Goal: Task Accomplishment & Management: Use online tool/utility

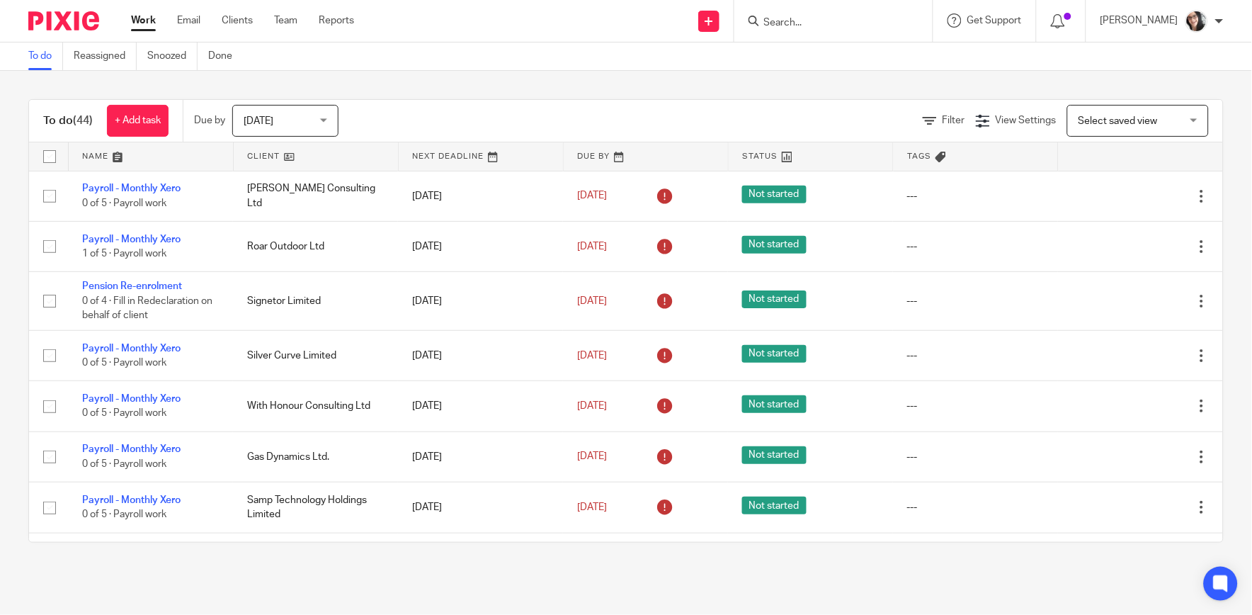
click at [99, 154] on link at bounding box center [151, 156] width 164 height 28
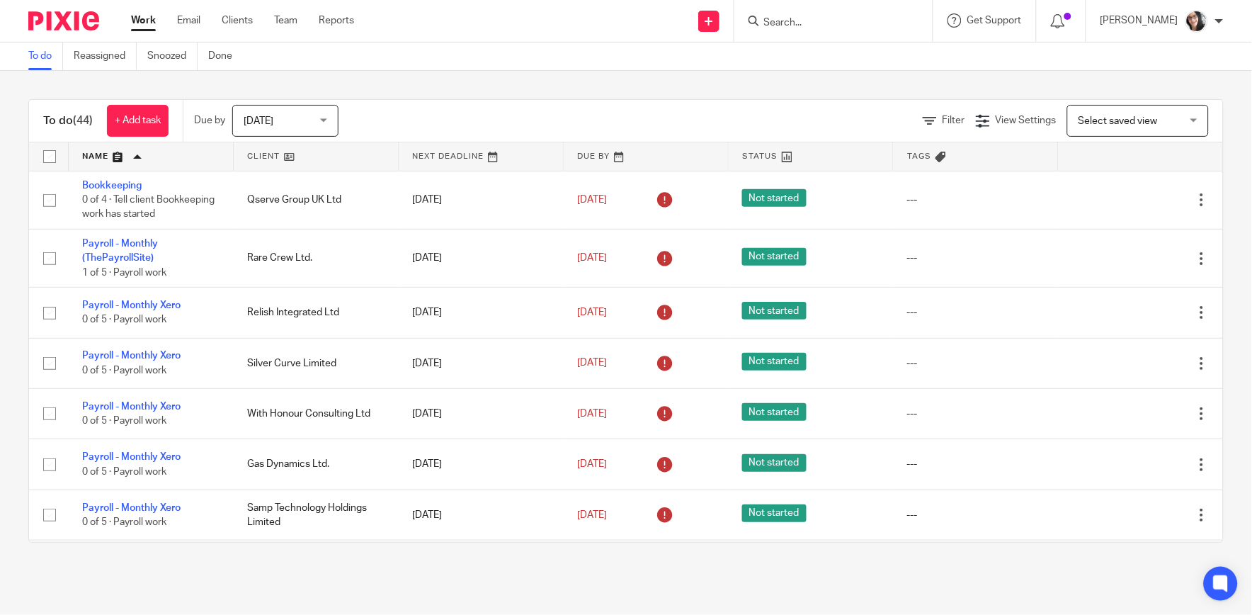
click at [266, 156] on link at bounding box center [316, 156] width 164 height 28
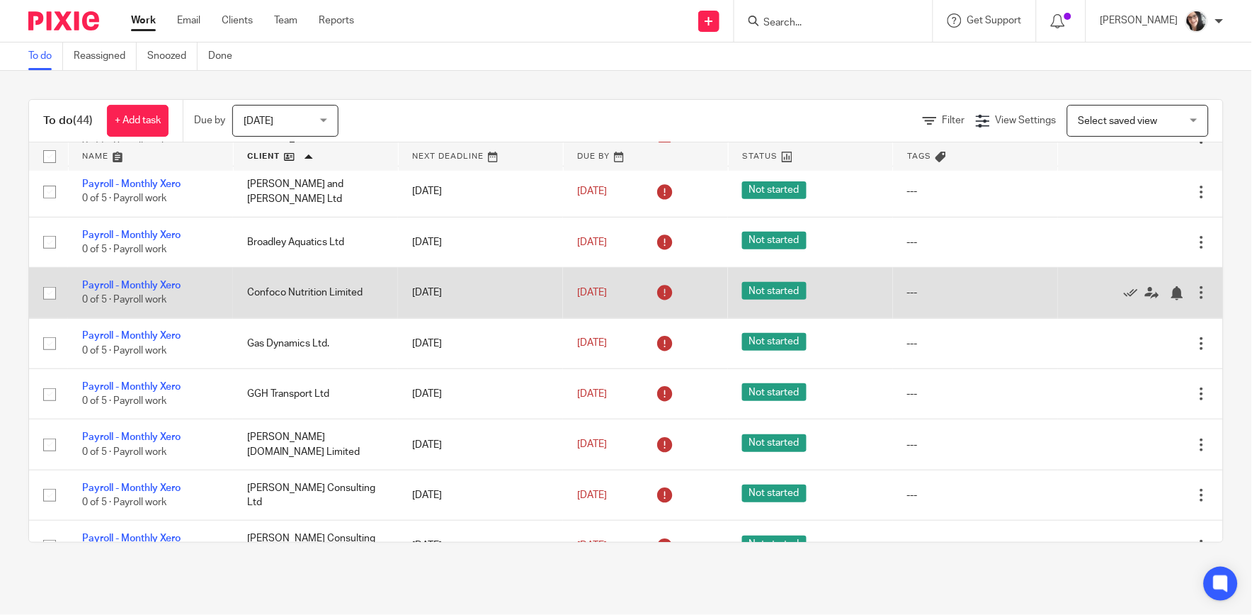
scroll to position [157, 0]
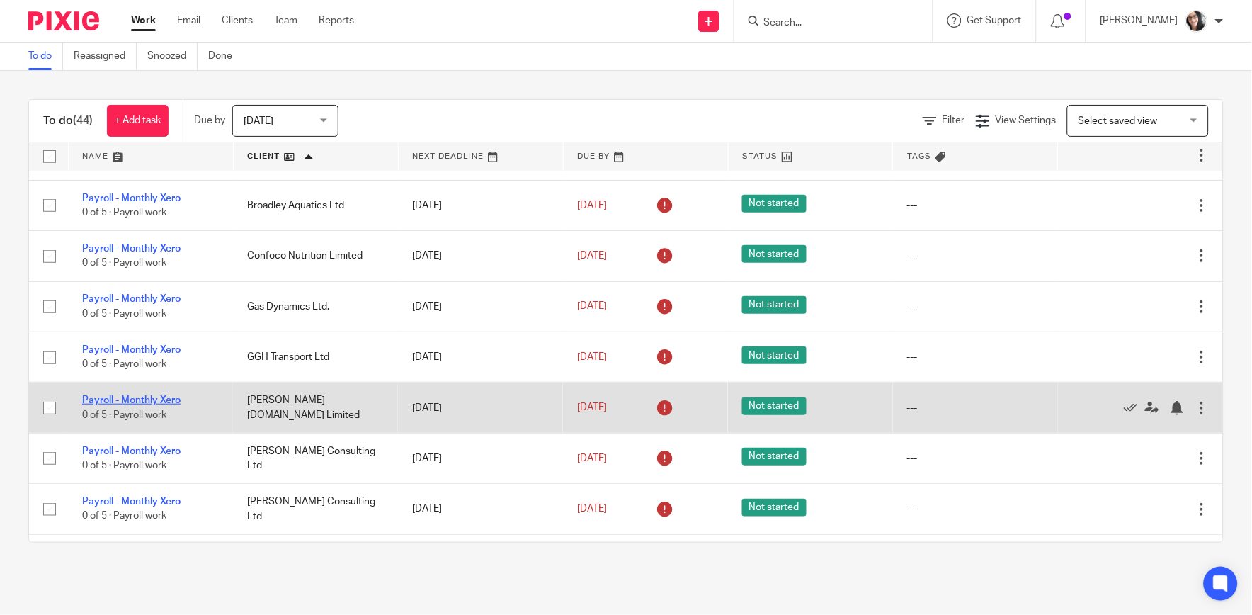
click at [154, 395] on link "Payroll - Monthly Xero" at bounding box center [131, 400] width 98 height 10
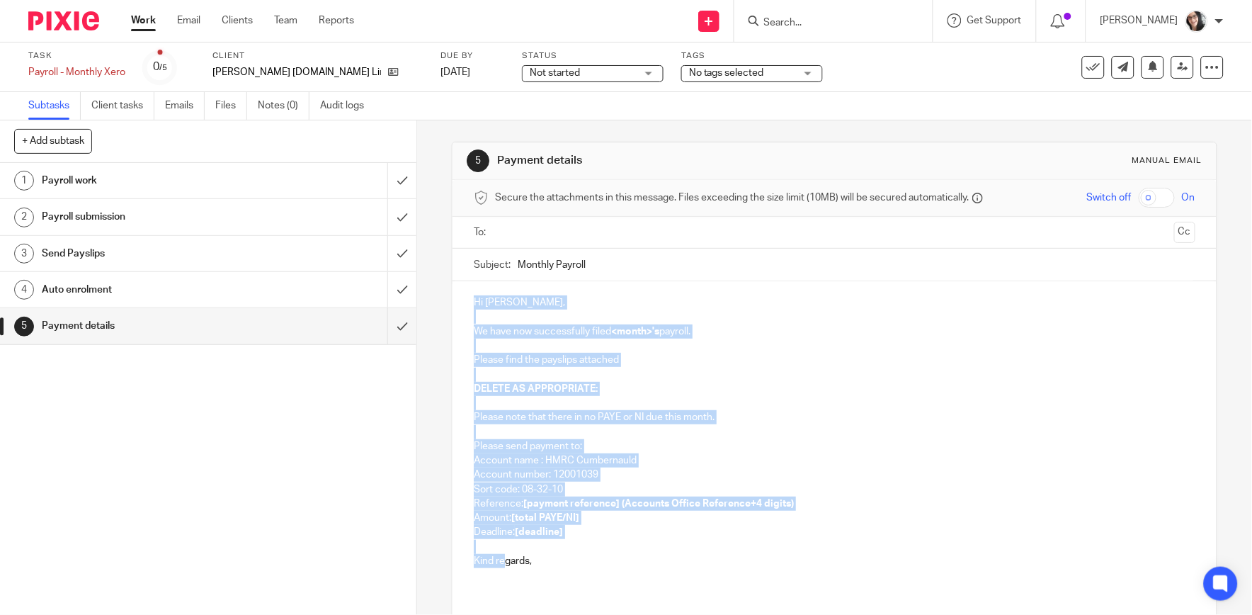
drag, startPoint x: 547, startPoint y: 601, endPoint x: 443, endPoint y: 244, distance: 371.7
click at [443, 244] on div "5 Payment details Manual email Secure the attachments in this message. Files ex…" at bounding box center [834, 367] width 835 height 494
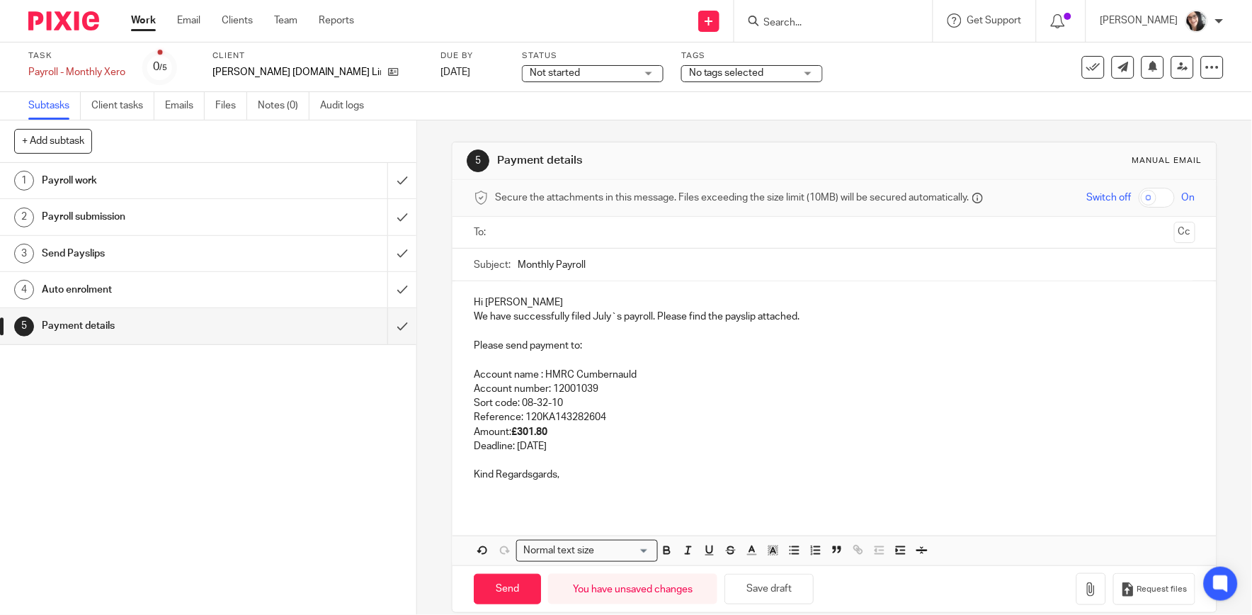
click at [603, 320] on p "We have successfully filed July`s payroll. Please find the payslip attached." at bounding box center [834, 317] width 721 height 14
click at [616, 254] on input "Monthly Payroll" at bounding box center [856, 265] width 677 height 32
type input "Monthly Payroll August Hmrc due"
click at [594, 231] on input "text" at bounding box center [834, 233] width 668 height 16
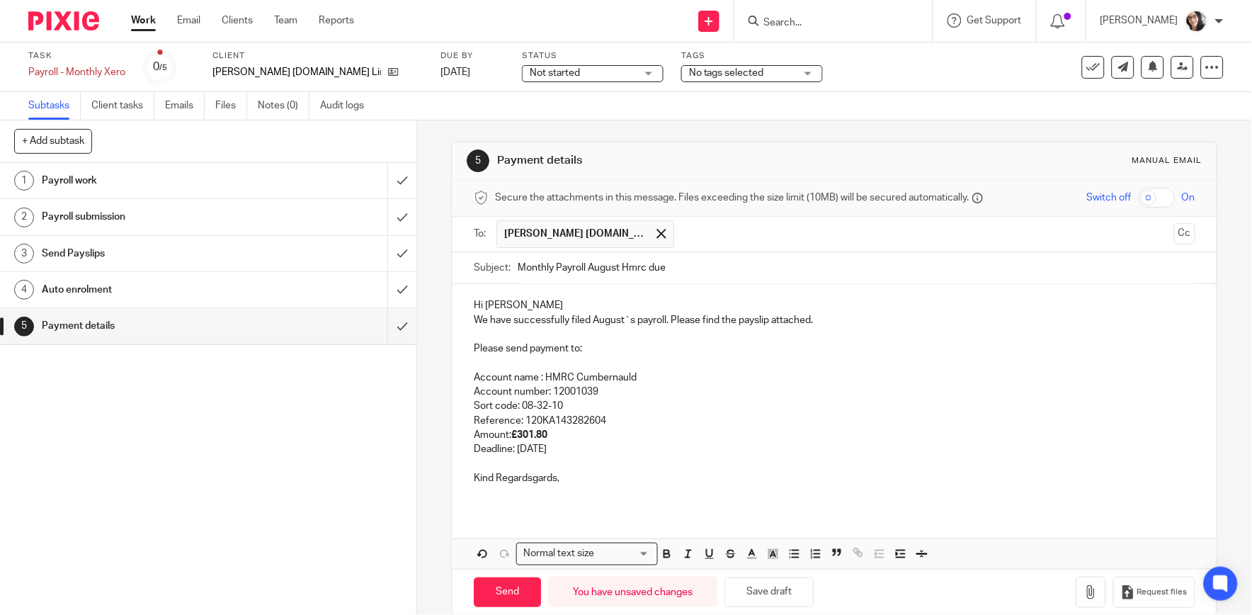
click at [528, 439] on strong "£301.80" at bounding box center [529, 435] width 36 height 10
click at [555, 431] on p "Amount: £337.80" at bounding box center [834, 435] width 721 height 14
click at [622, 413] on p "Sort code: 08-32-10" at bounding box center [834, 406] width 721 height 14
click at [611, 420] on p "Reference: 120KA143282604" at bounding box center [834, 421] width 721 height 14
click at [562, 450] on p "Deadline: 22nd August 2025" at bounding box center [834, 449] width 721 height 14
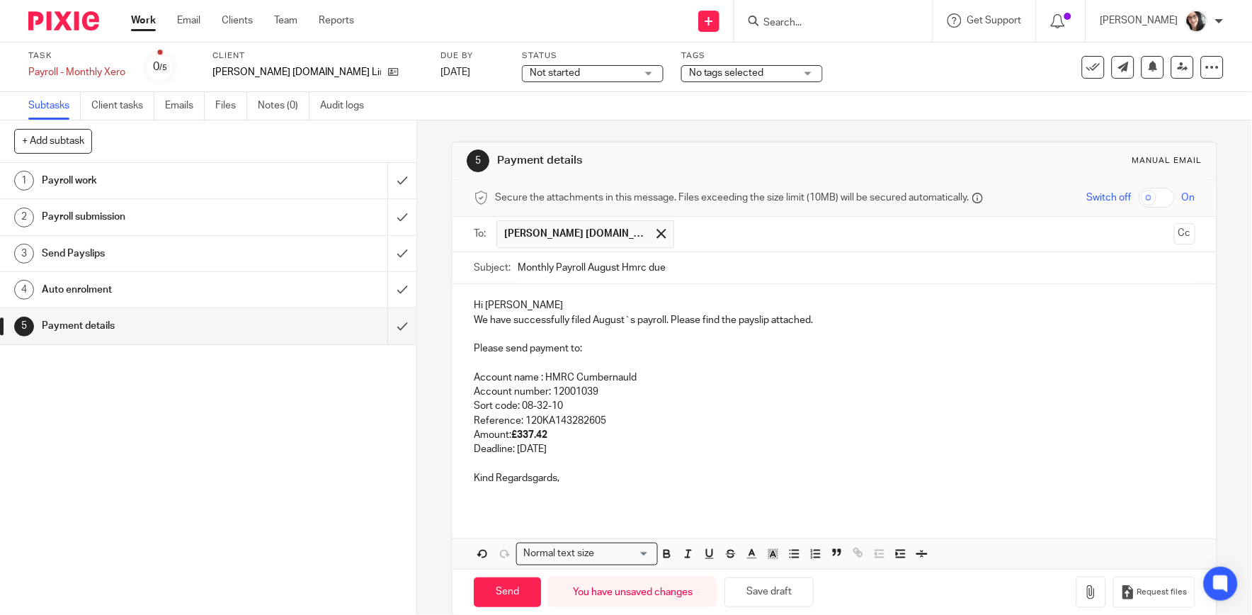
click at [562, 450] on p "Deadline: 22nd August 2025" at bounding box center [834, 449] width 721 height 14
click at [526, 455] on p "Deadline: 22nd September 2025" at bounding box center [834, 449] width 721 height 14
drag, startPoint x: 546, startPoint y: 471, endPoint x: 533, endPoint y: 484, distance: 19.0
drag, startPoint x: 533, startPoint y: 484, endPoint x: 518, endPoint y: 480, distance: 15.5
click at [518, 480] on p "Kind Regardsgards," at bounding box center [834, 478] width 721 height 14
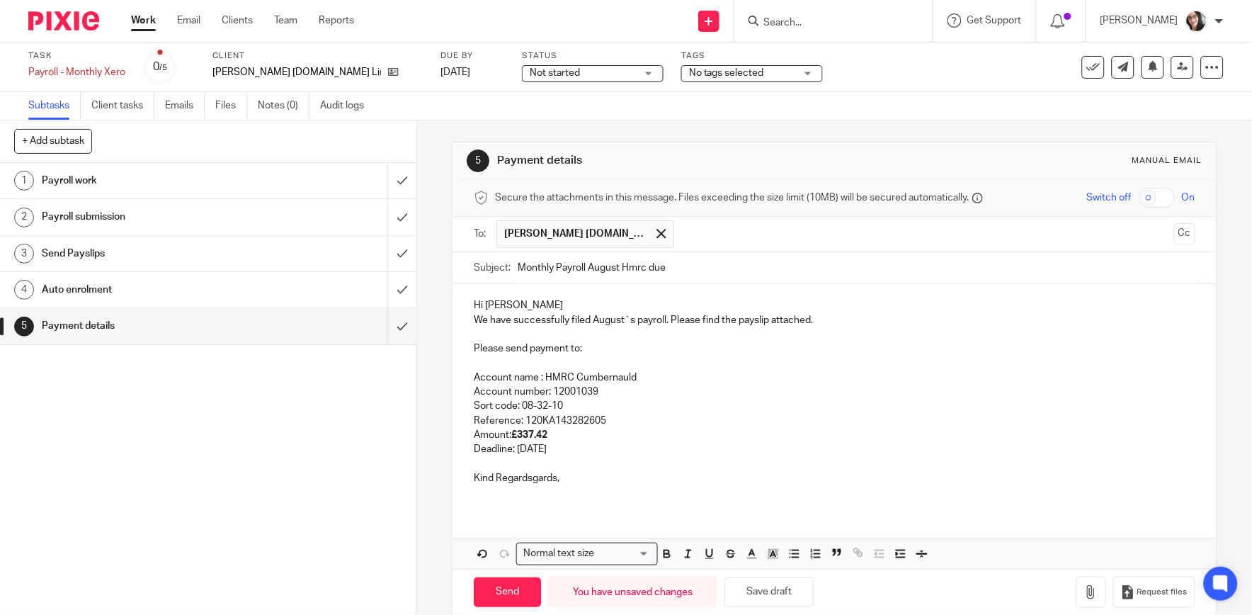
click at [557, 482] on p "Kind Regardsgards," at bounding box center [834, 478] width 721 height 14
click at [578, 484] on p "Kind Regards" at bounding box center [834, 478] width 721 height 14
click at [1084, 594] on icon "button" at bounding box center [1091, 592] width 14 height 14
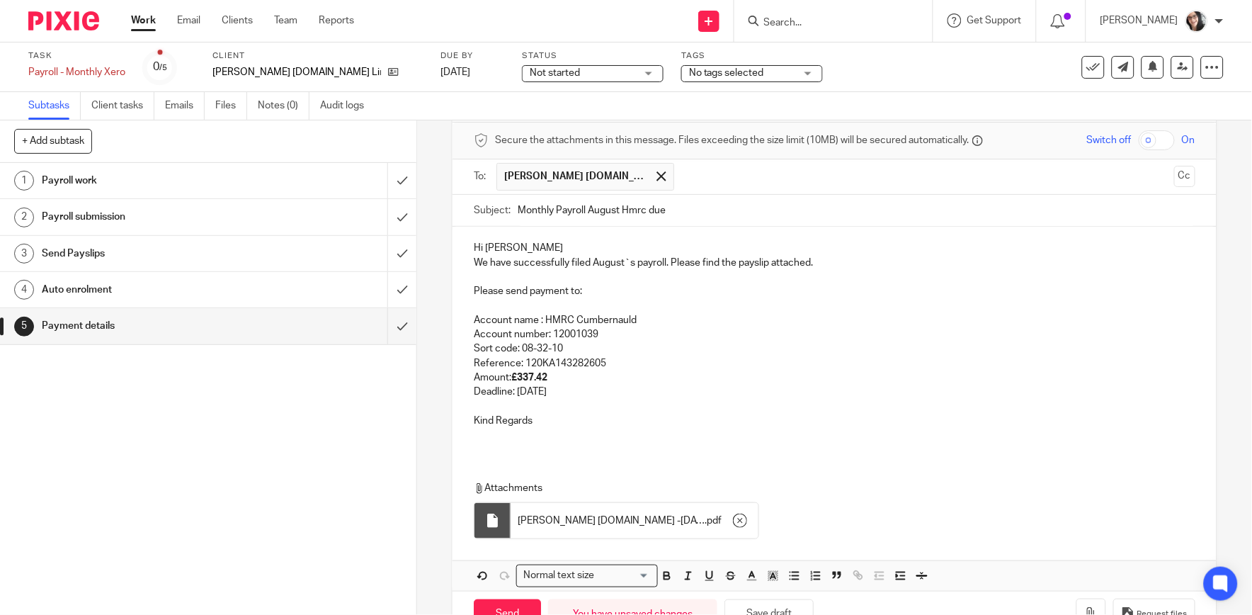
scroll to position [103, 0]
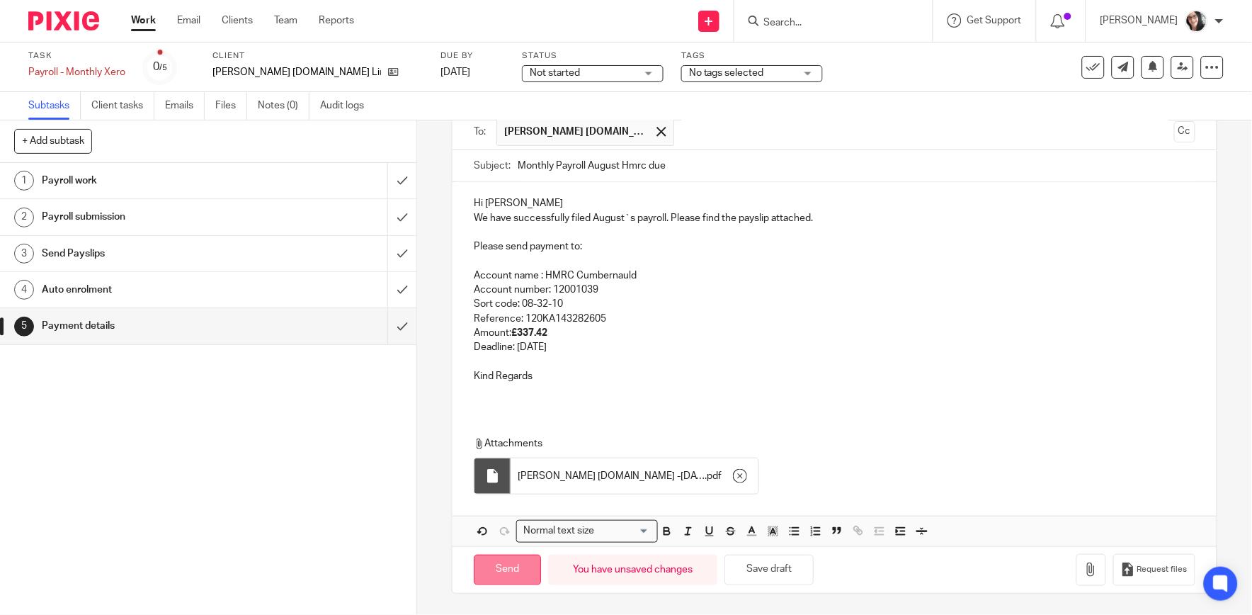
click at [497, 572] on input "Send" at bounding box center [507, 570] width 67 height 30
type input "Sent"
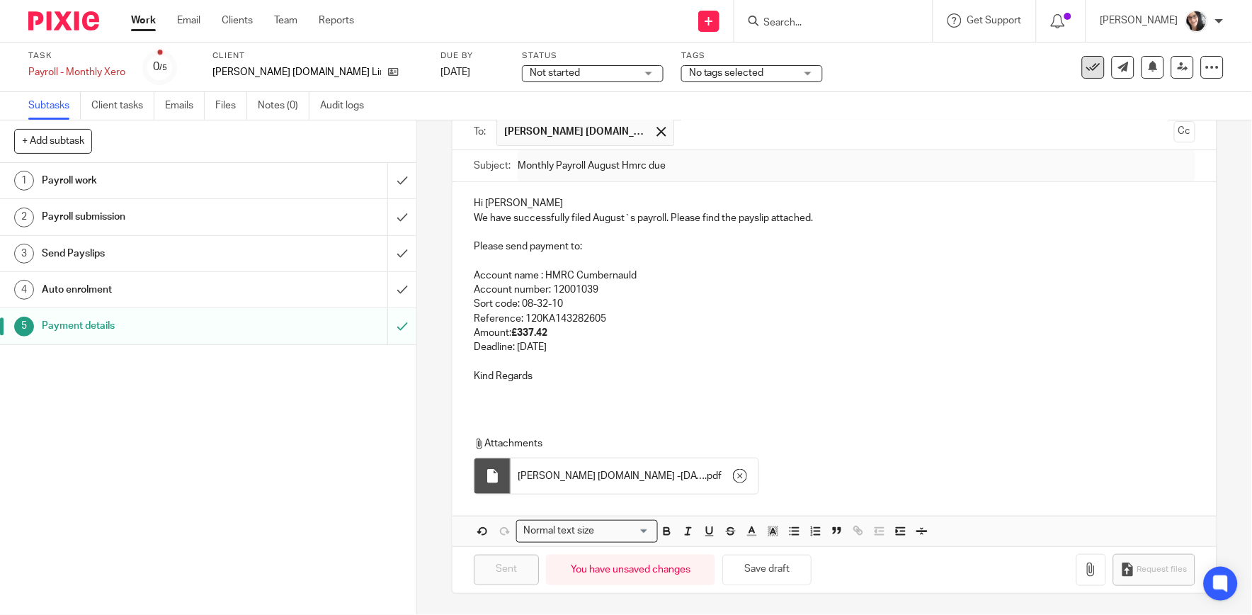
click at [1087, 61] on icon at bounding box center [1094, 67] width 14 height 14
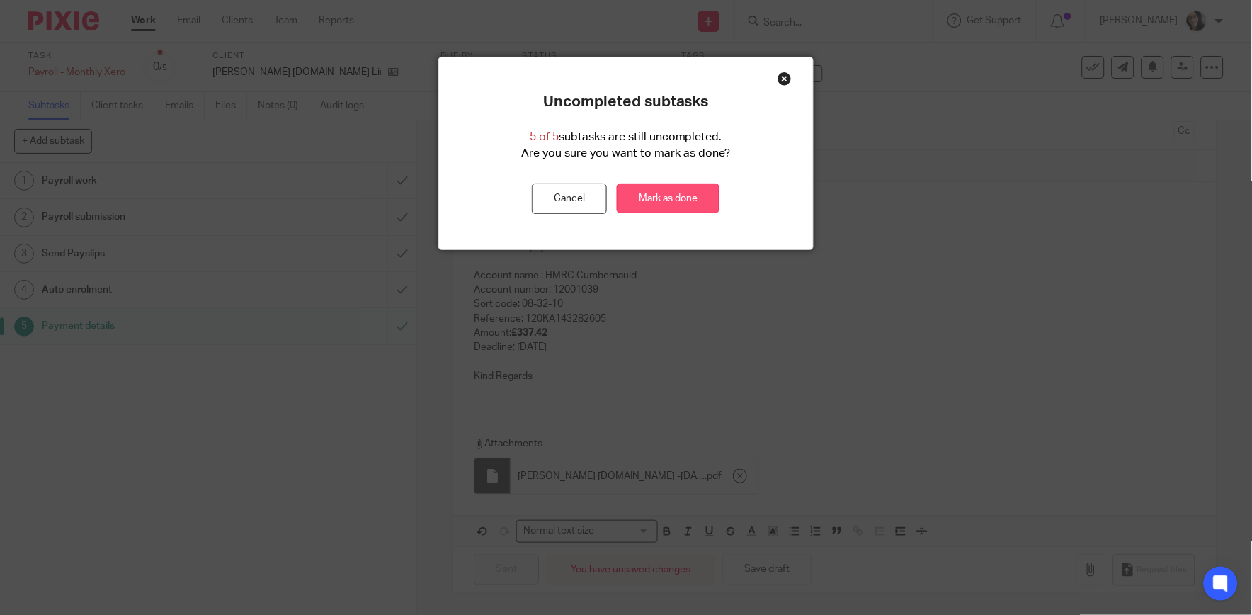
click at [698, 184] on link "Mark as done" at bounding box center [668, 198] width 103 height 30
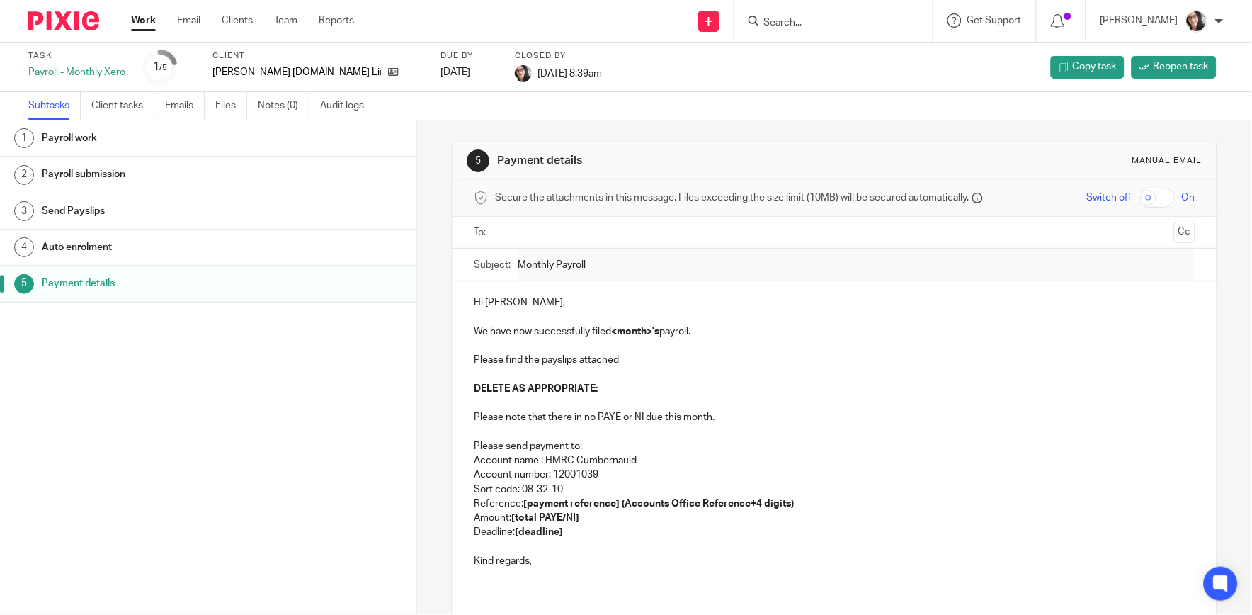
click at [147, 20] on link "Work" at bounding box center [143, 20] width 25 height 14
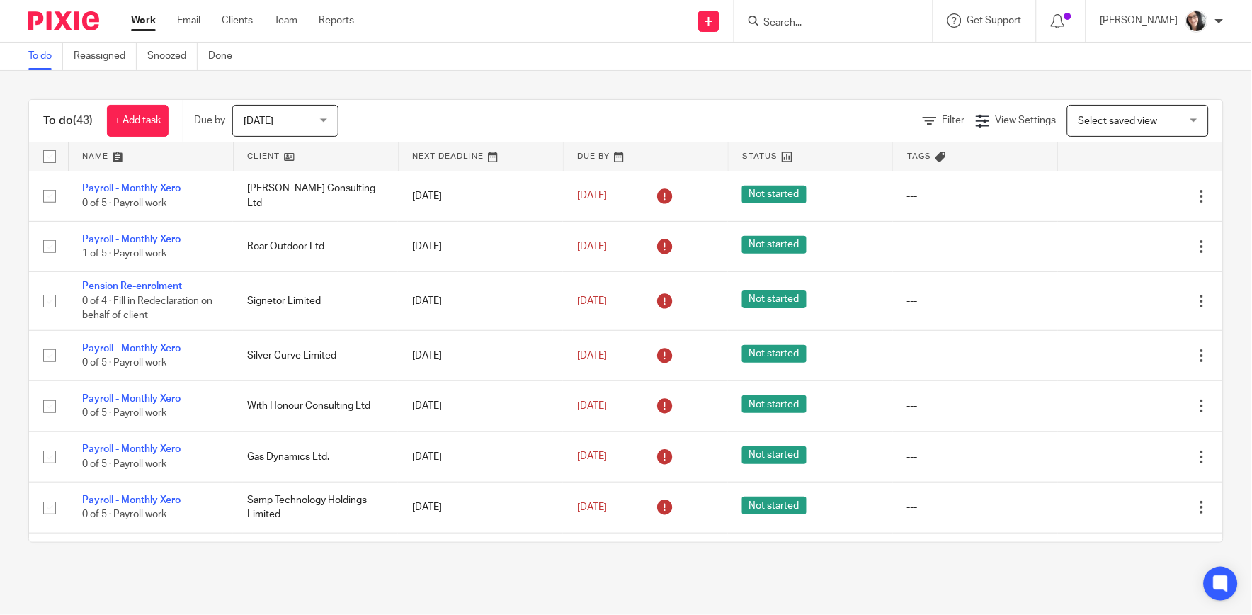
click at [265, 154] on link at bounding box center [316, 156] width 164 height 28
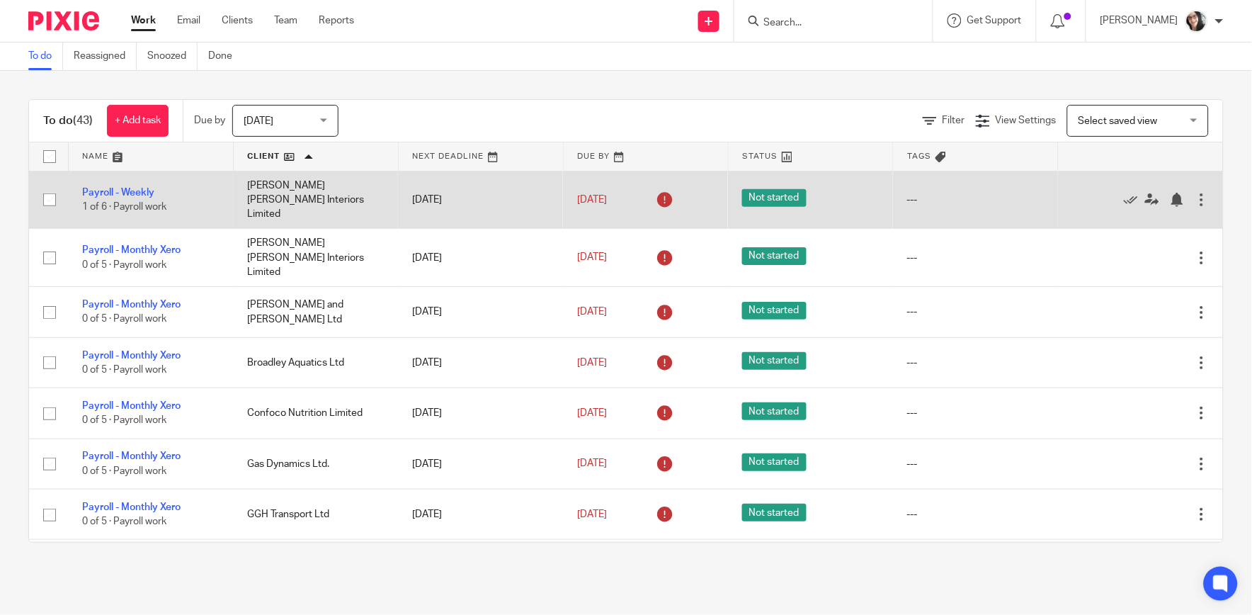
click at [324, 196] on td "[PERSON_NAME] [PERSON_NAME] Interiors Limited" at bounding box center [315, 200] width 165 height 58
click at [101, 188] on link "Payroll - Weekly" at bounding box center [118, 193] width 72 height 10
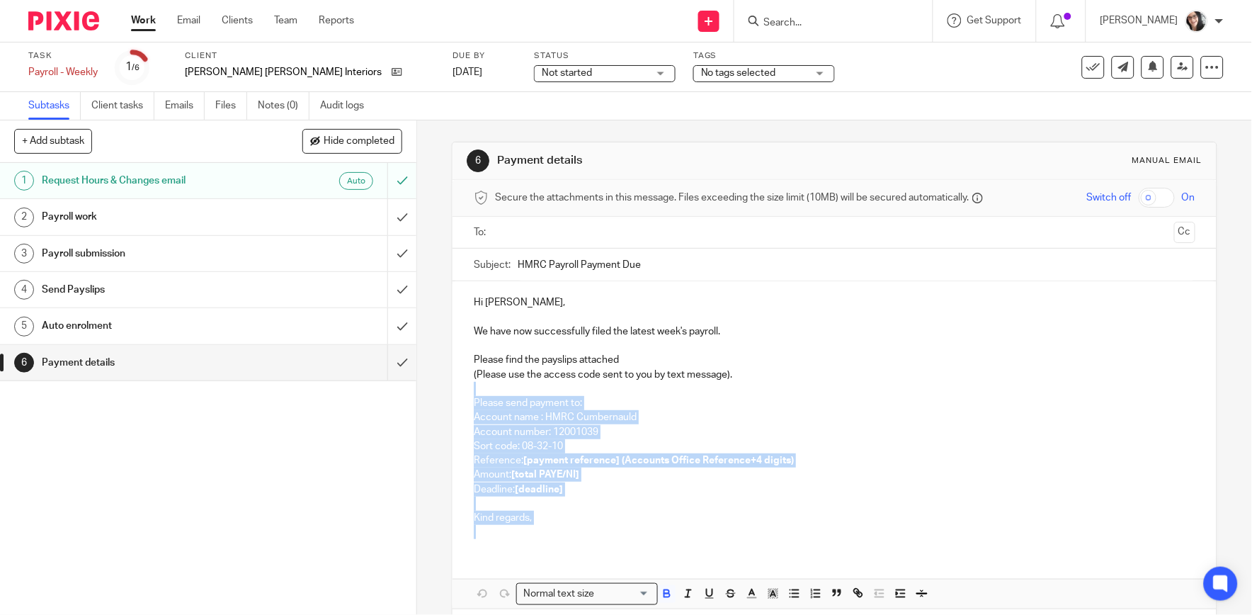
drag, startPoint x: 550, startPoint y: 525, endPoint x: 455, endPoint y: 393, distance: 162.4
click at [455, 393] on div "Hi Annelise, We have now successfully filed the latest week's payroll. Please f…" at bounding box center [835, 415] width 764 height 269
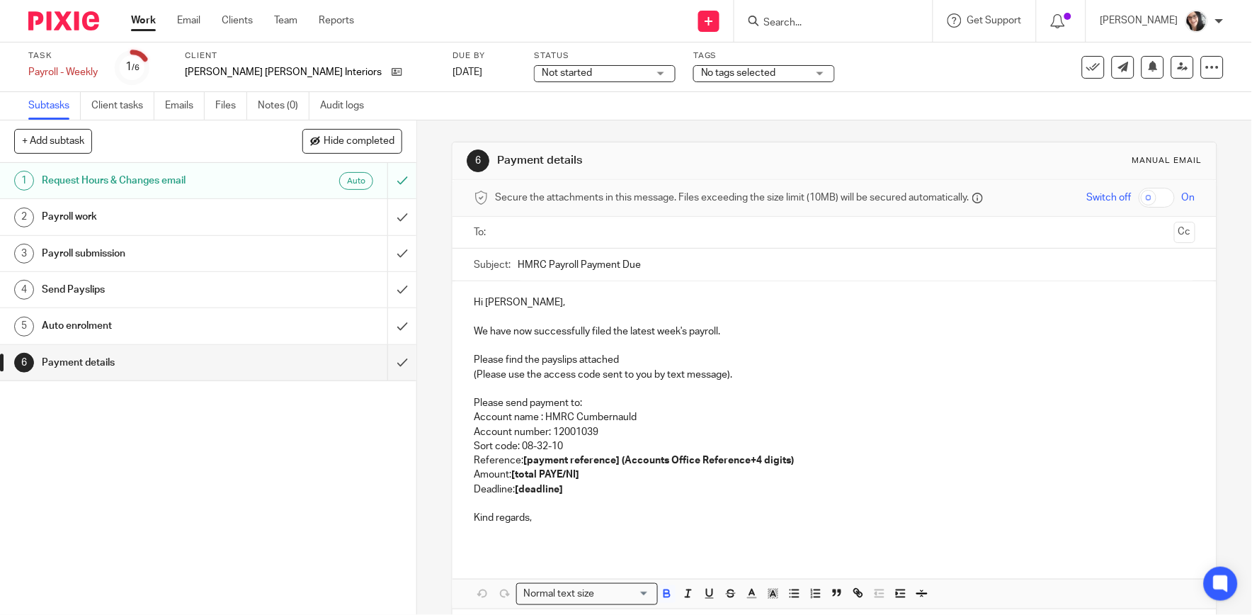
click at [669, 346] on p at bounding box center [834, 346] width 721 height 14
click at [687, 331] on p "We have now successfully filed the latest week's payroll." at bounding box center [834, 331] width 721 height 14
drag, startPoint x: 691, startPoint y: 273, endPoint x: 514, endPoint y: 274, distance: 176.4
click at [518, 274] on input "HMRC Payroll Payment Due" at bounding box center [856, 265] width 677 height 32
type input "Weekly Payroll, Monthly and P45"
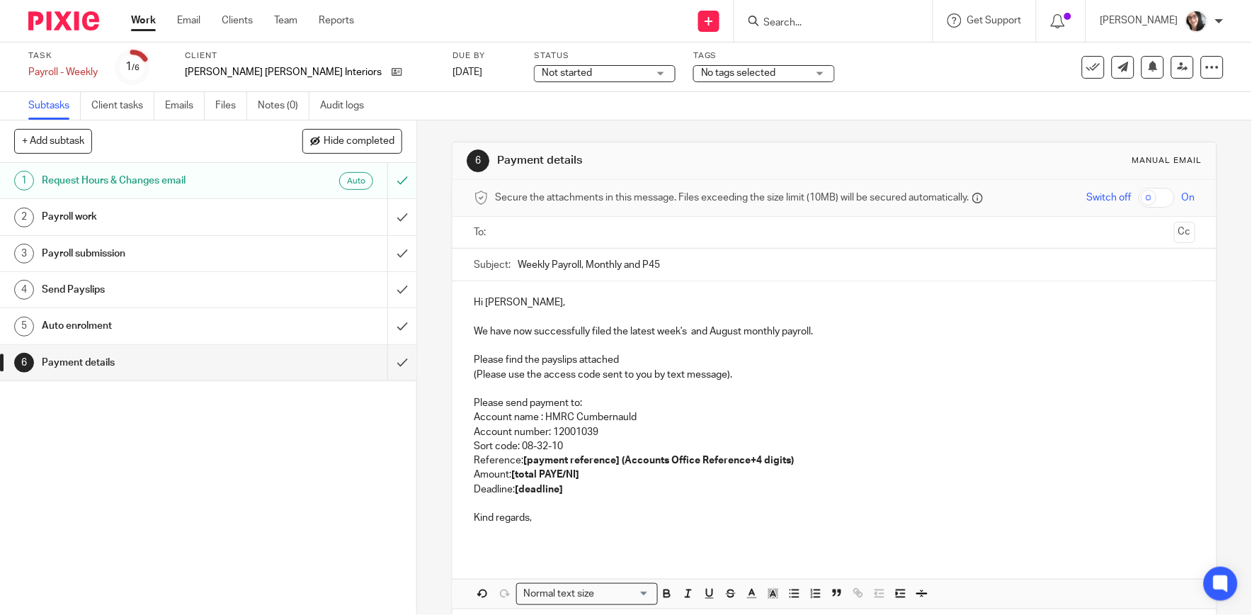
drag, startPoint x: 558, startPoint y: 227, endPoint x: 560, endPoint y: 236, distance: 8.8
click at [558, 229] on input "text" at bounding box center [834, 233] width 668 height 16
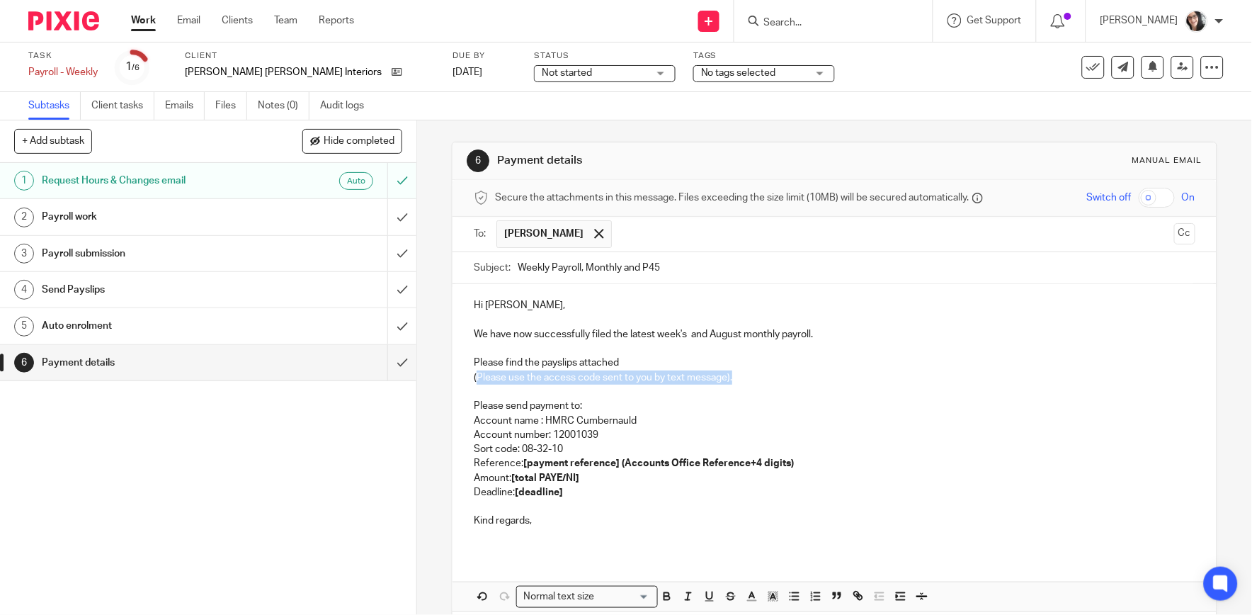
drag, startPoint x: 471, startPoint y: 380, endPoint x: 741, endPoint y: 379, distance: 269.9
click at [741, 379] on p "(Please use the access code sent to you by text message)." at bounding box center [834, 377] width 721 height 14
click at [692, 401] on p "Please send payment to:" at bounding box center [834, 406] width 721 height 14
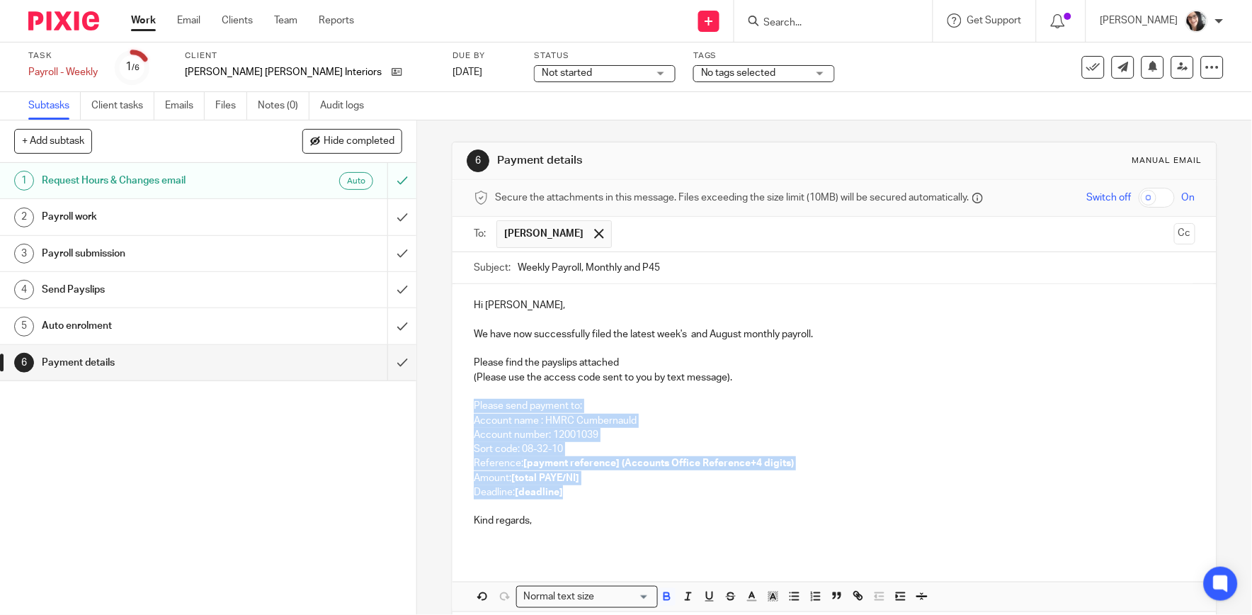
drag, startPoint x: 470, startPoint y: 409, endPoint x: 662, endPoint y: 496, distance: 211.1
click at [662, 496] on div "Hi Annelise, We have now successfully filed the latest week's and August monthl…" at bounding box center [835, 418] width 764 height 269
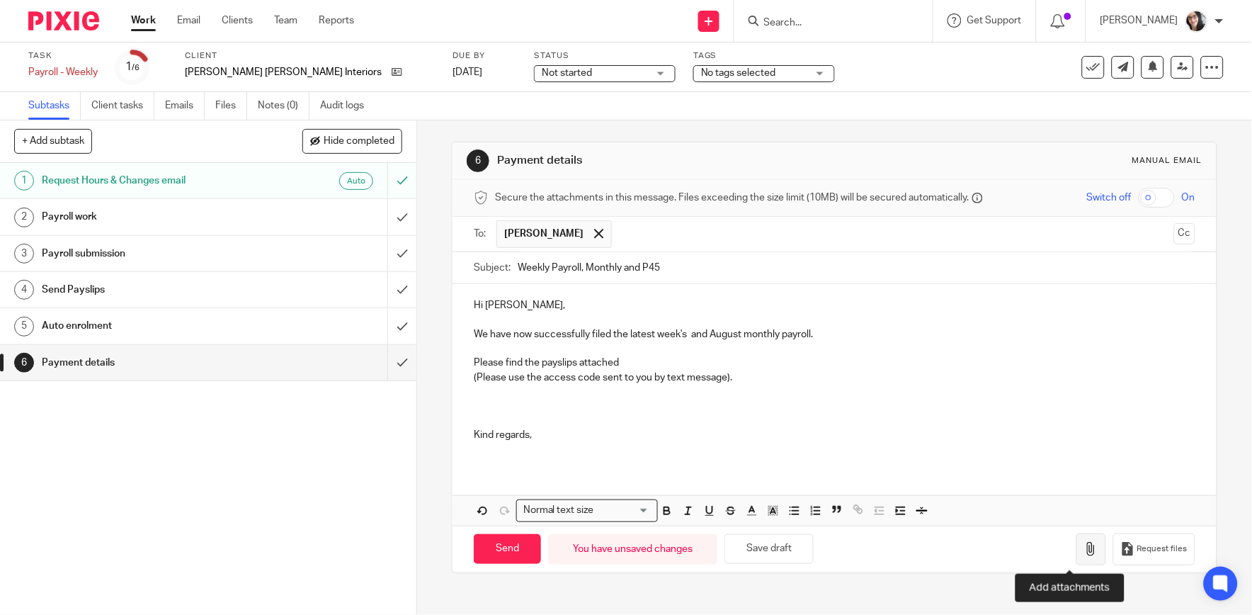
click at [1084, 554] on icon "button" at bounding box center [1091, 549] width 14 height 14
click at [1084, 550] on icon "button" at bounding box center [1091, 549] width 14 height 14
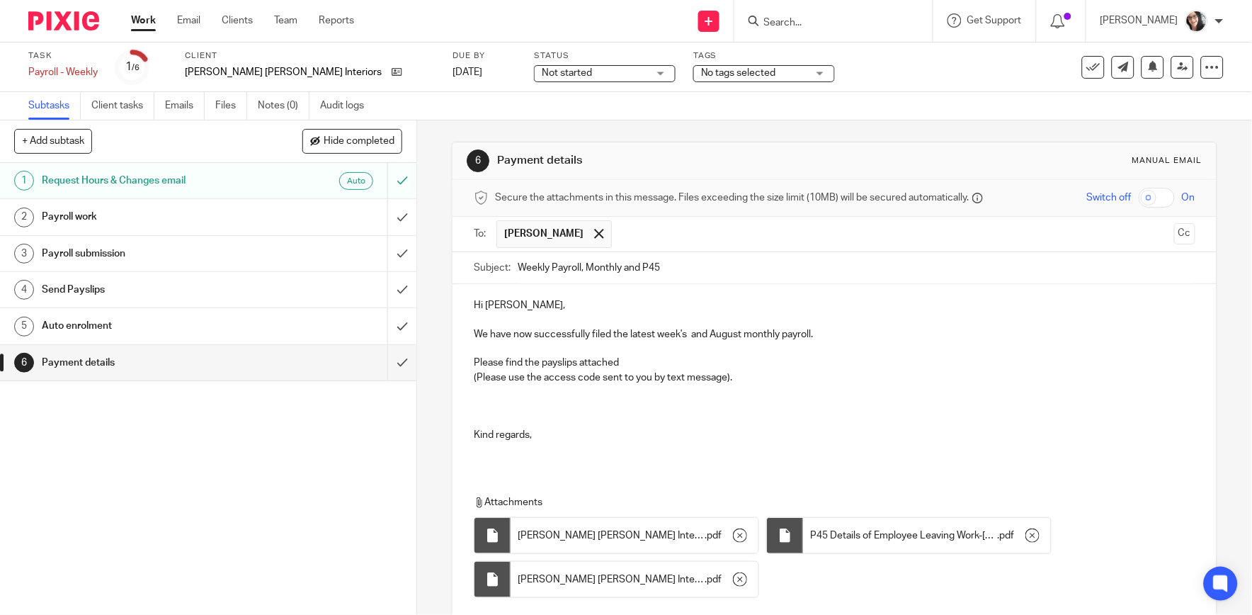
click at [1143, 198] on input "checkbox" at bounding box center [1157, 198] width 36 height 20
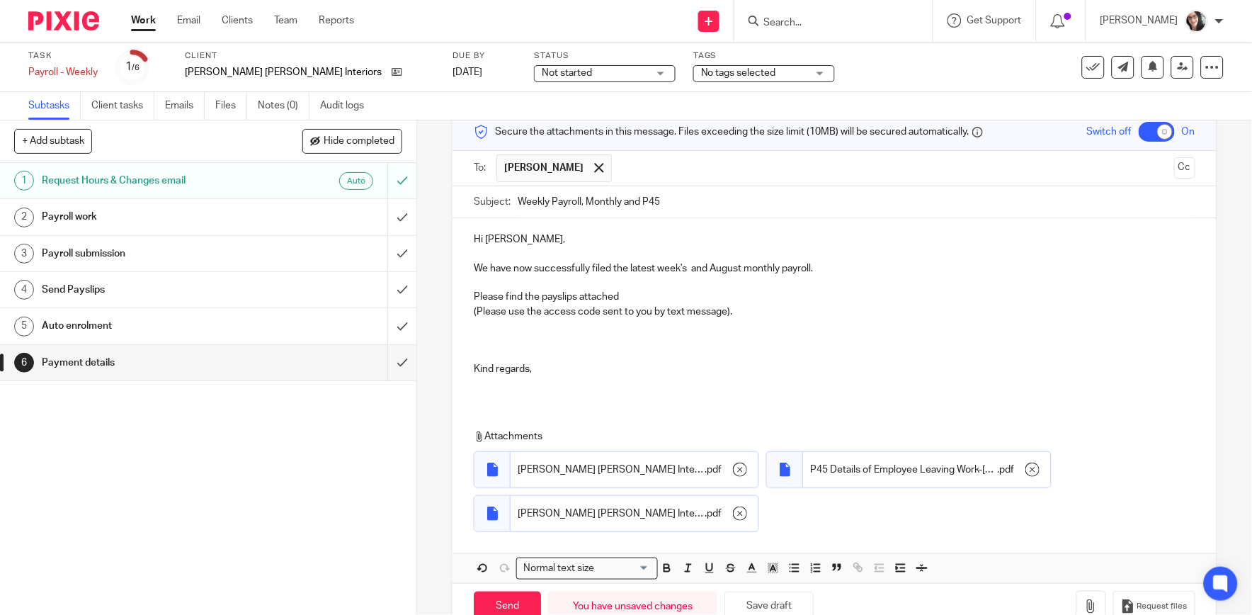
scroll to position [103, 0]
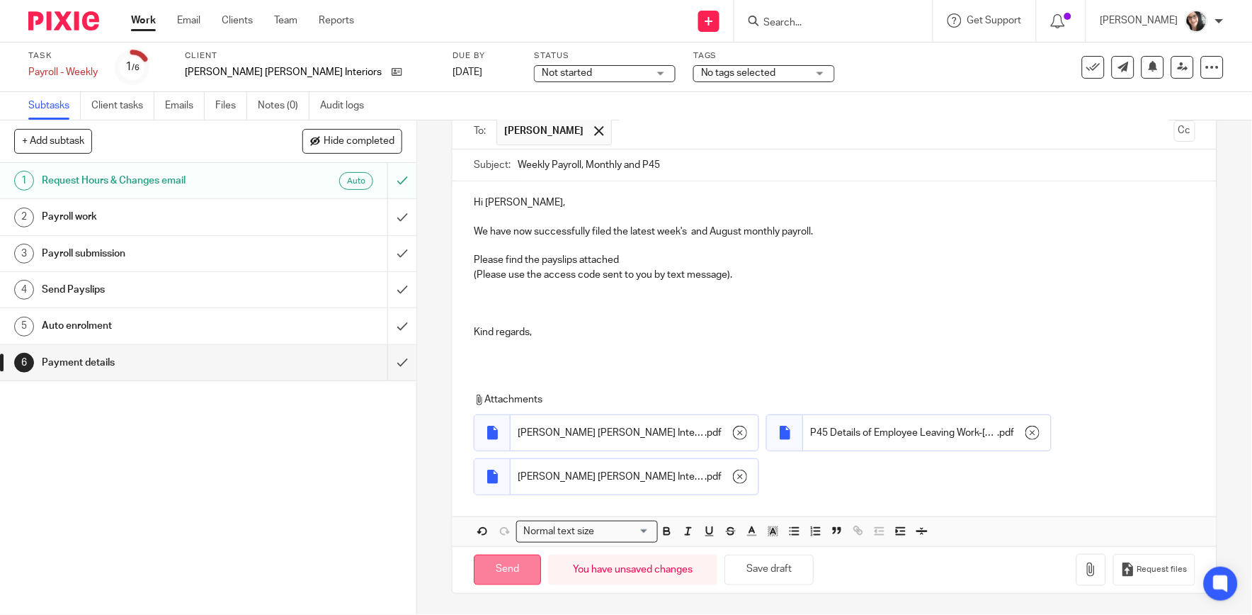
click at [520, 568] on input "Send" at bounding box center [507, 570] width 67 height 30
checkbox input "false"
type input "Sent"
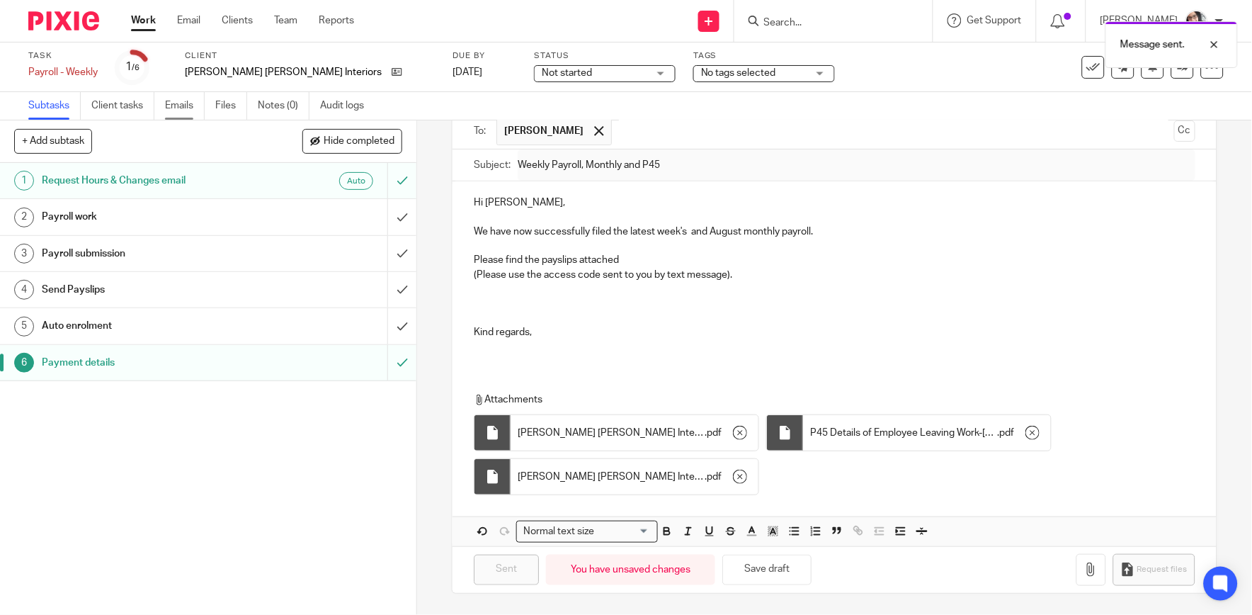
click at [198, 106] on link "Emails" at bounding box center [185, 106] width 40 height 28
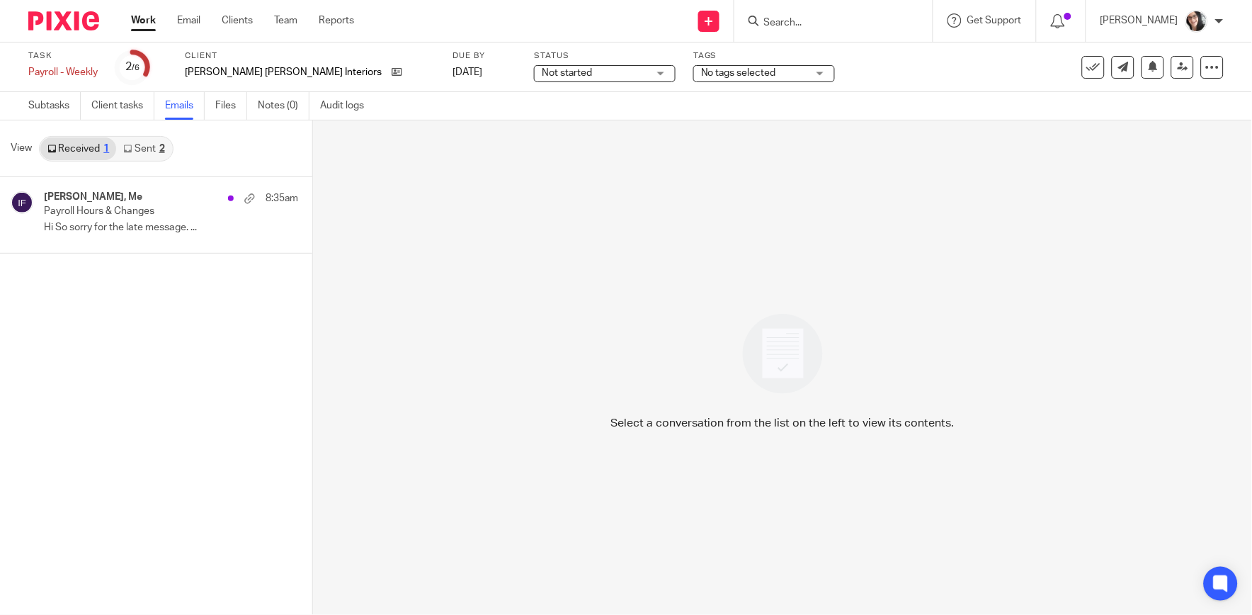
click at [147, 149] on link "Sent 2" at bounding box center [143, 148] width 55 height 23
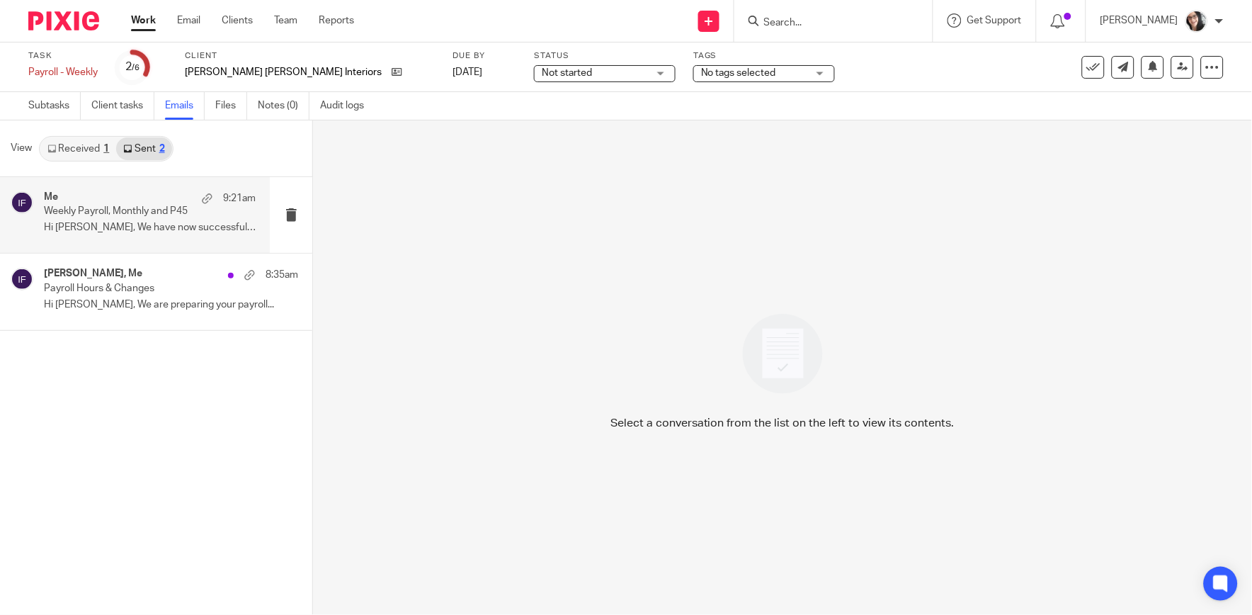
click at [167, 206] on p "Weekly Payroll, Monthly and P45" at bounding box center [128, 211] width 169 height 12
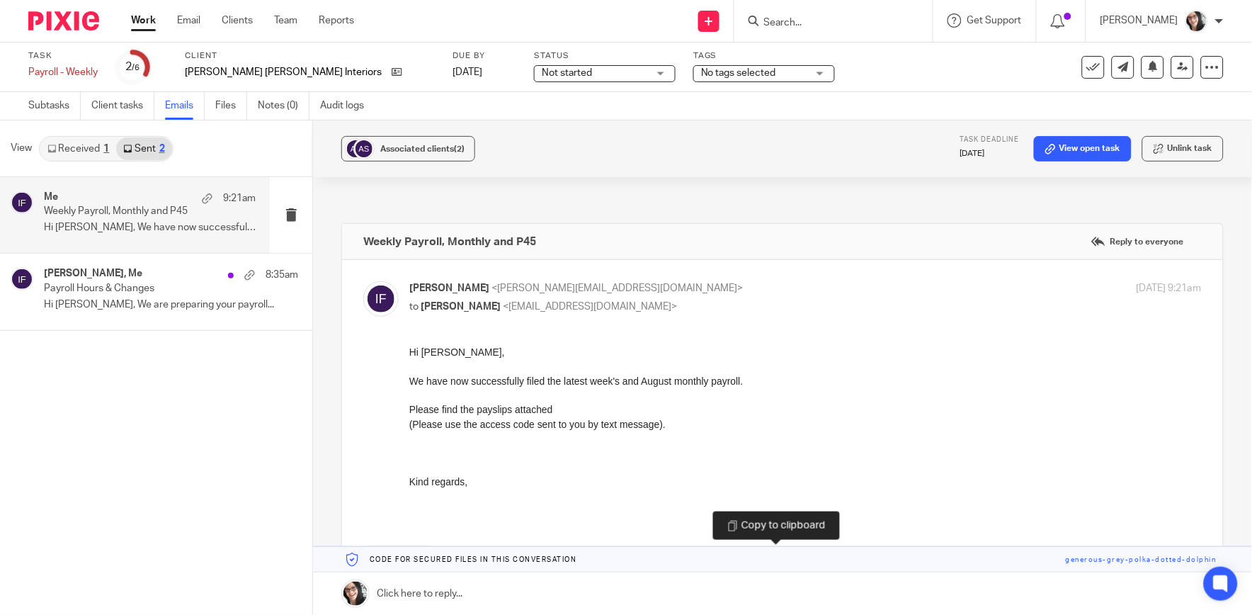
click at [539, 562] on link at bounding box center [782, 559] width 939 height 25
click at [829, 154] on div "Associated clients (2) Task deadline 11 Aug 2025 View open task Unlink task" at bounding box center [782, 148] width 939 height 57
click at [144, 19] on link "Work" at bounding box center [143, 20] width 25 height 14
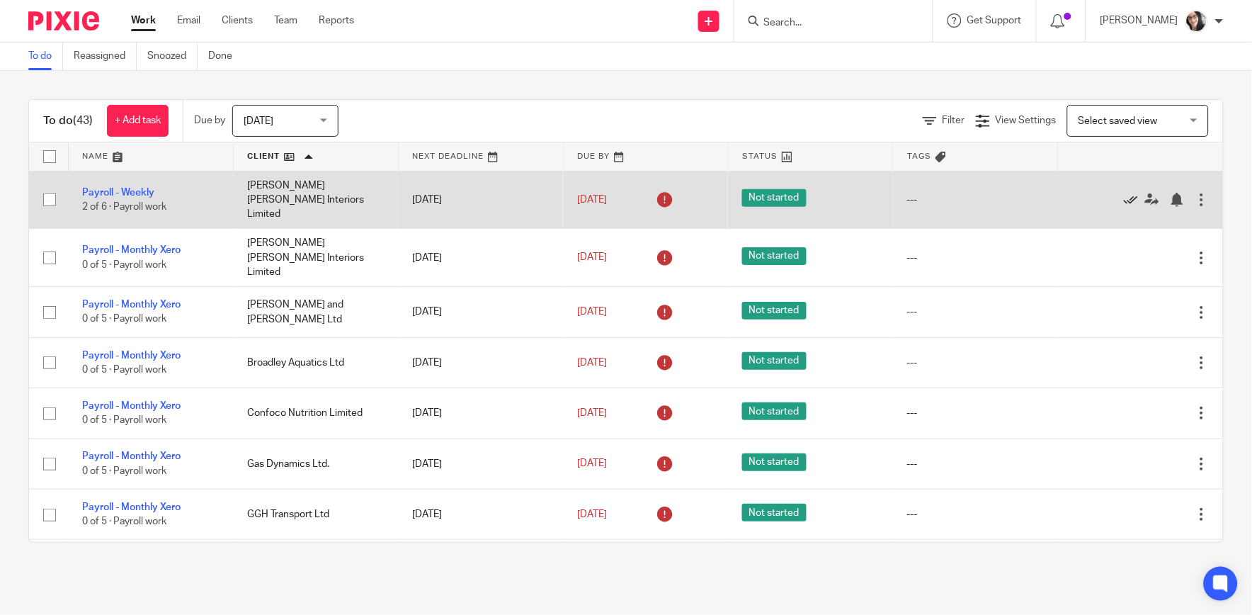
click at [1124, 193] on icon at bounding box center [1131, 200] width 14 height 14
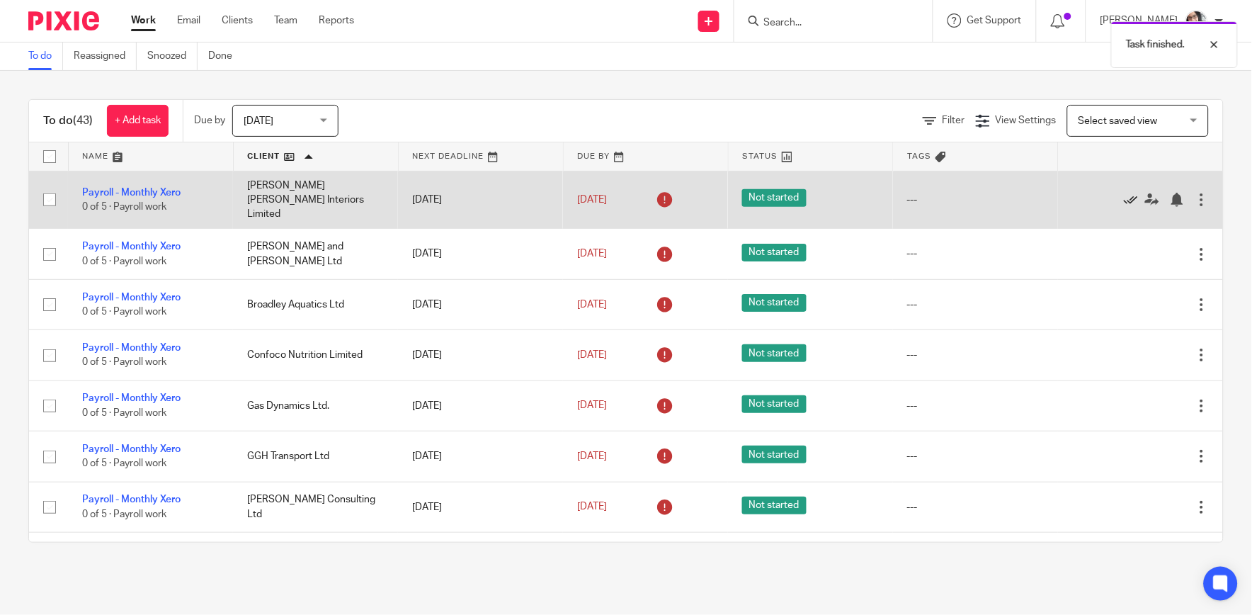
click at [1124, 193] on icon at bounding box center [1131, 200] width 14 height 14
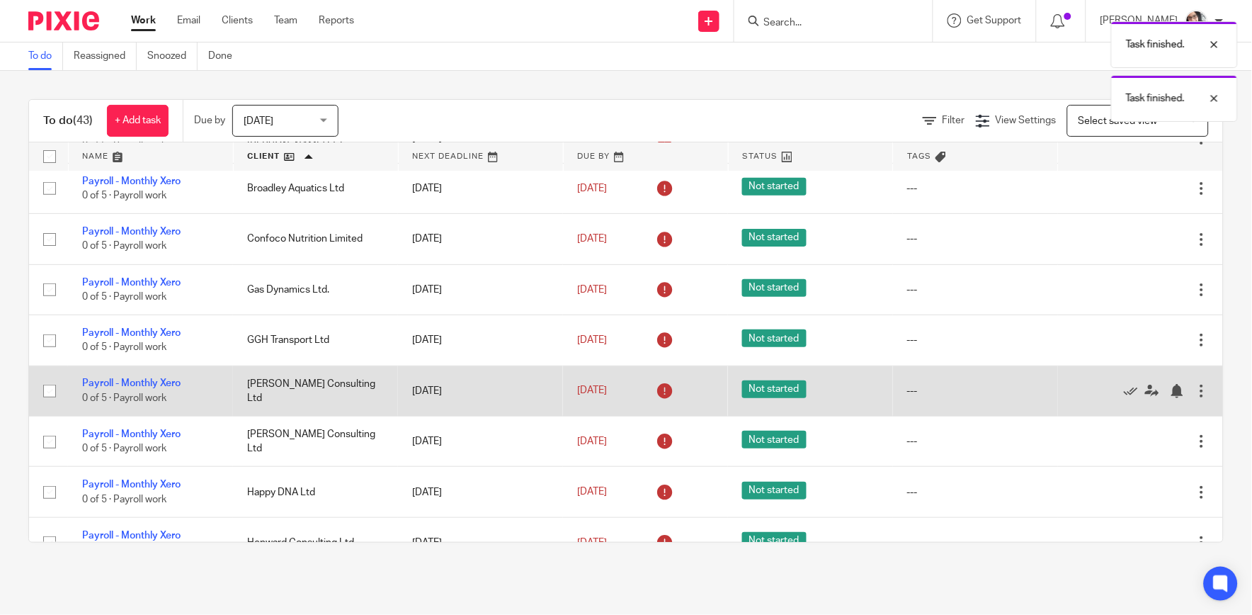
scroll to position [79, 0]
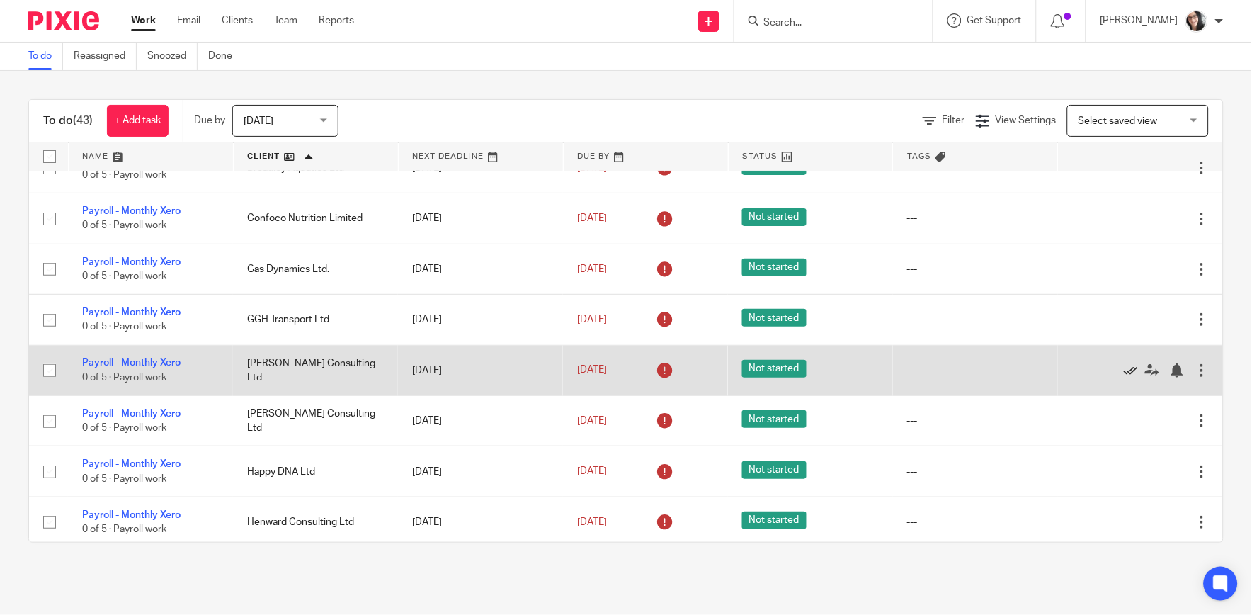
click at [1124, 365] on icon at bounding box center [1131, 370] width 14 height 14
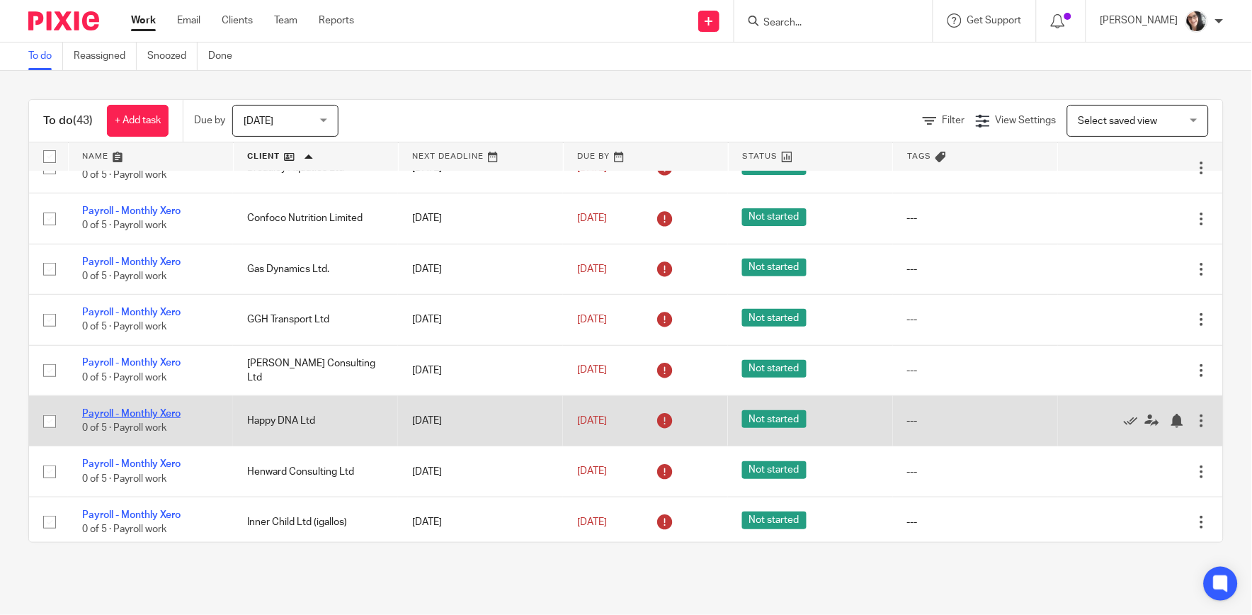
click at [176, 412] on link "Payroll - Monthly Xero" at bounding box center [131, 414] width 98 height 10
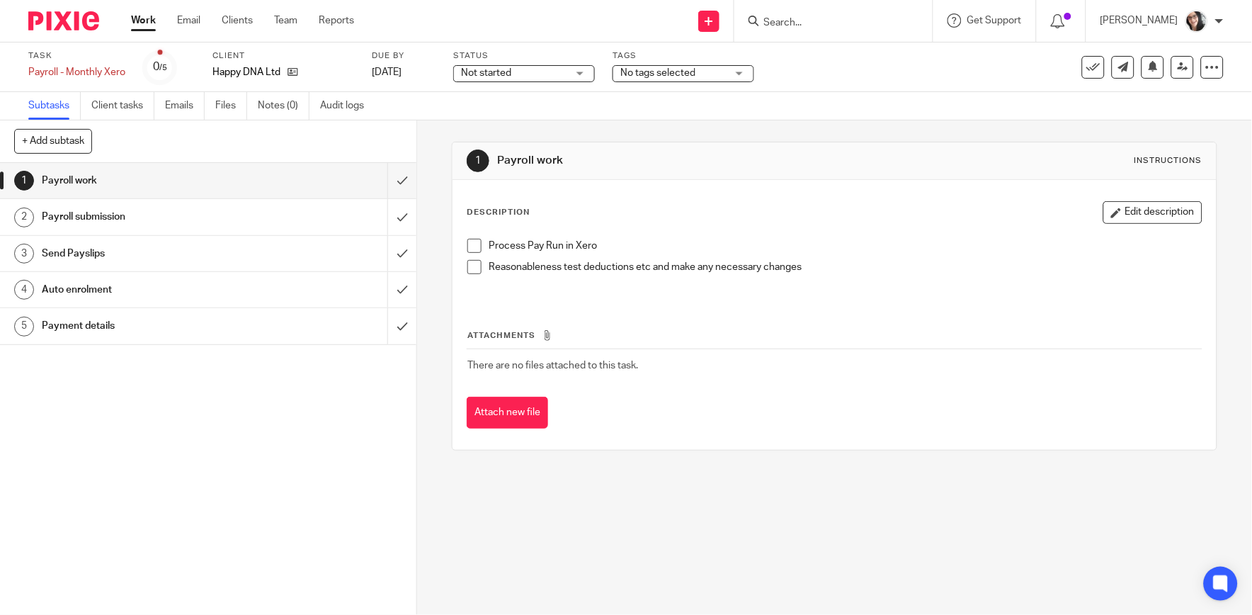
click at [105, 326] on h1 "Payment details" at bounding box center [152, 325] width 221 height 21
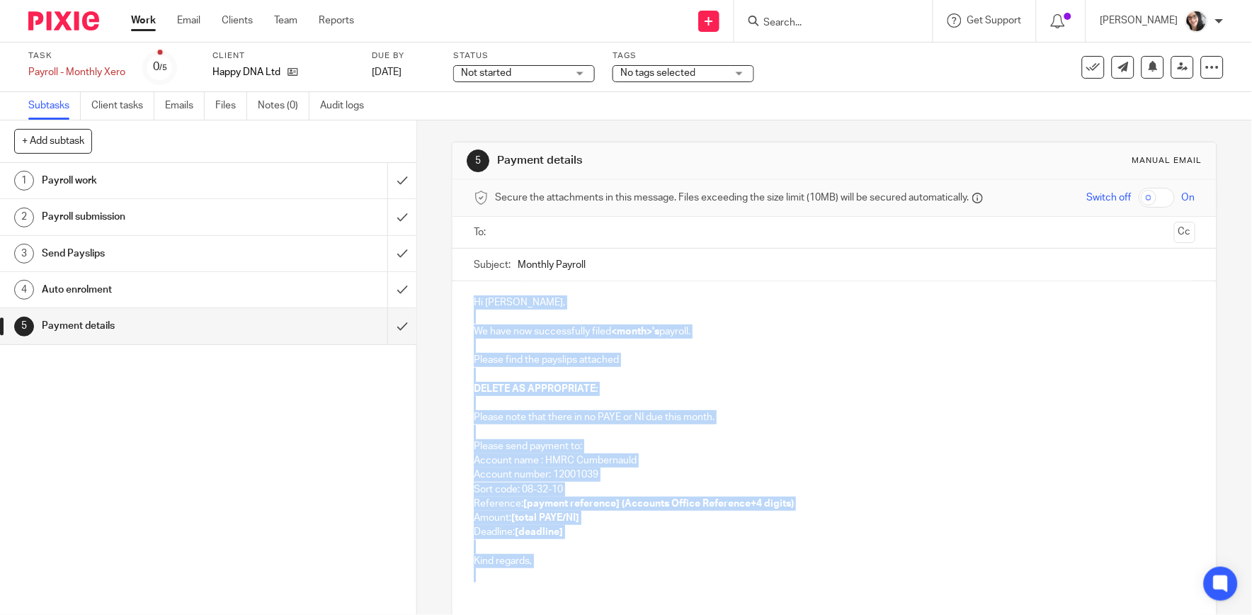
drag, startPoint x: 540, startPoint y: 574, endPoint x: 423, endPoint y: 307, distance: 291.5
click at [423, 307] on div "5 Payment details Manual email Secure the attachments in this message. Files ex…" at bounding box center [834, 367] width 835 height 494
paste div
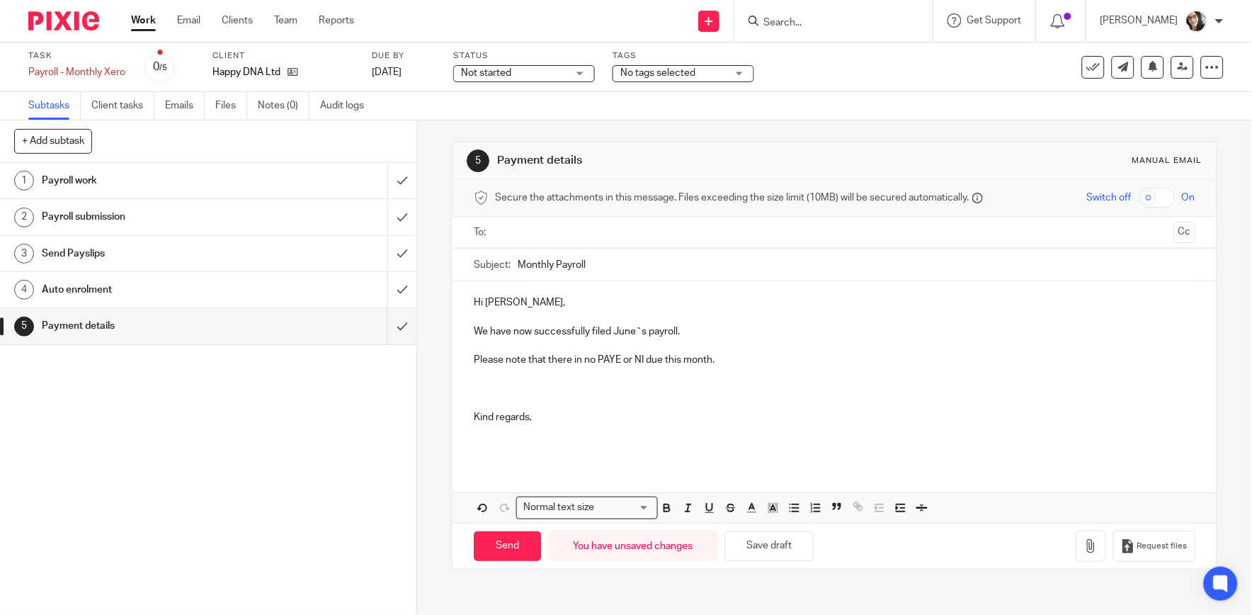
click at [620, 333] on p "We have now successfully filed June ` s payroll." at bounding box center [834, 331] width 721 height 14
click at [612, 262] on input "Monthly Payroll" at bounding box center [856, 265] width 677 height 32
type input "Monthly Payroll August"
click at [581, 232] on input "text" at bounding box center [834, 233] width 668 height 16
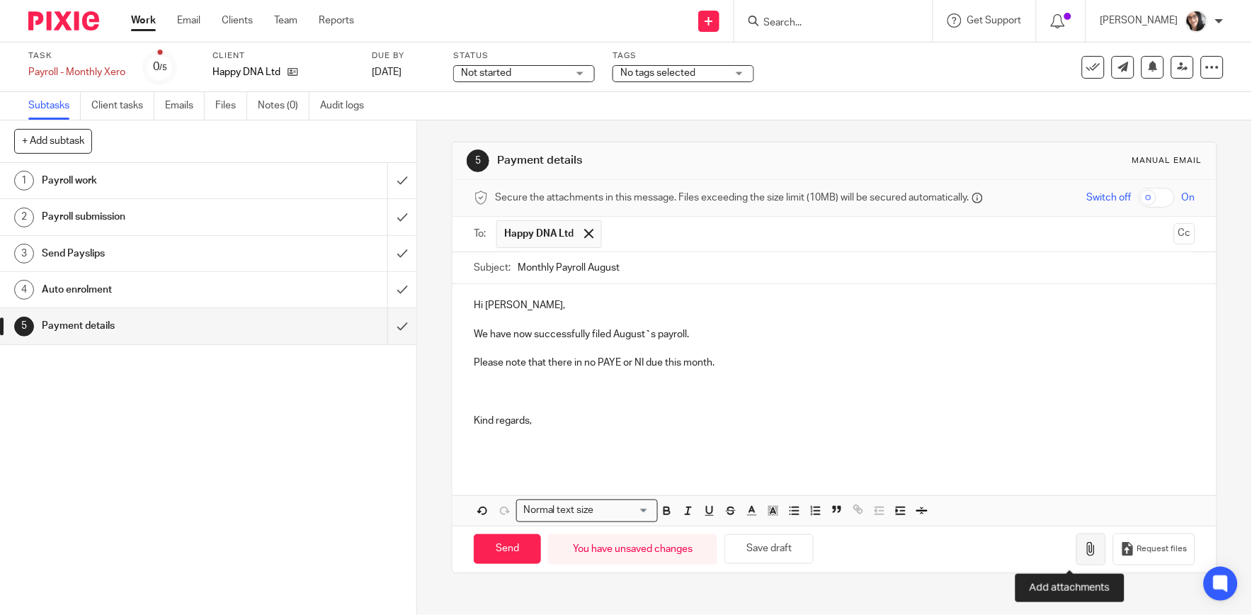
click at [1084, 548] on icon "button" at bounding box center [1091, 549] width 14 height 14
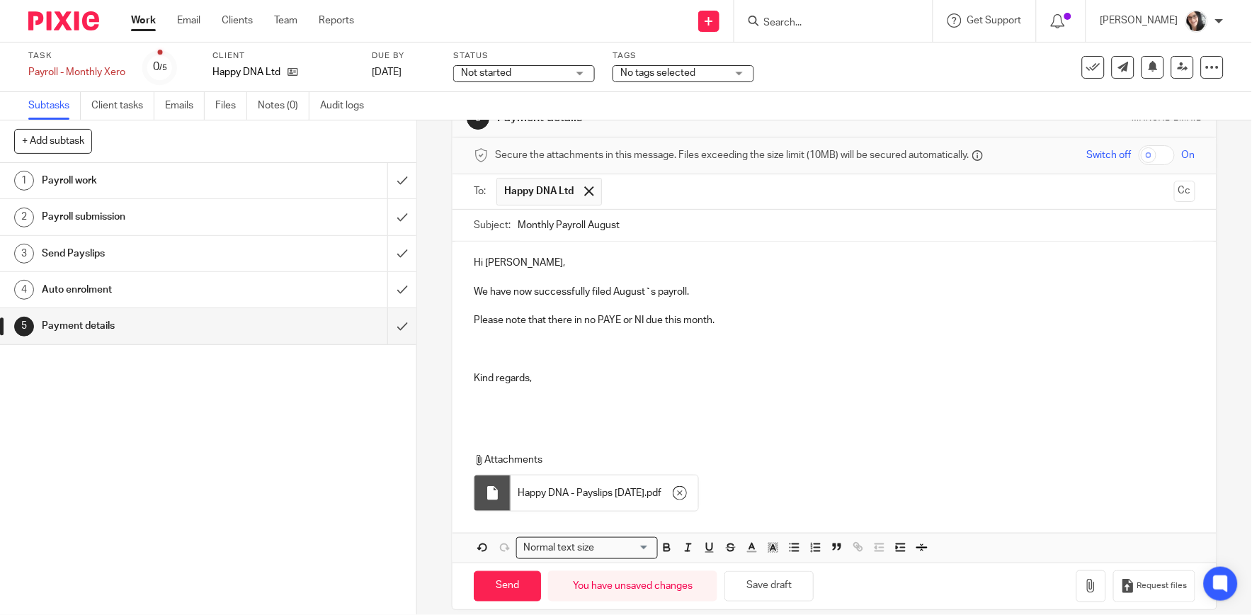
scroll to position [59, 0]
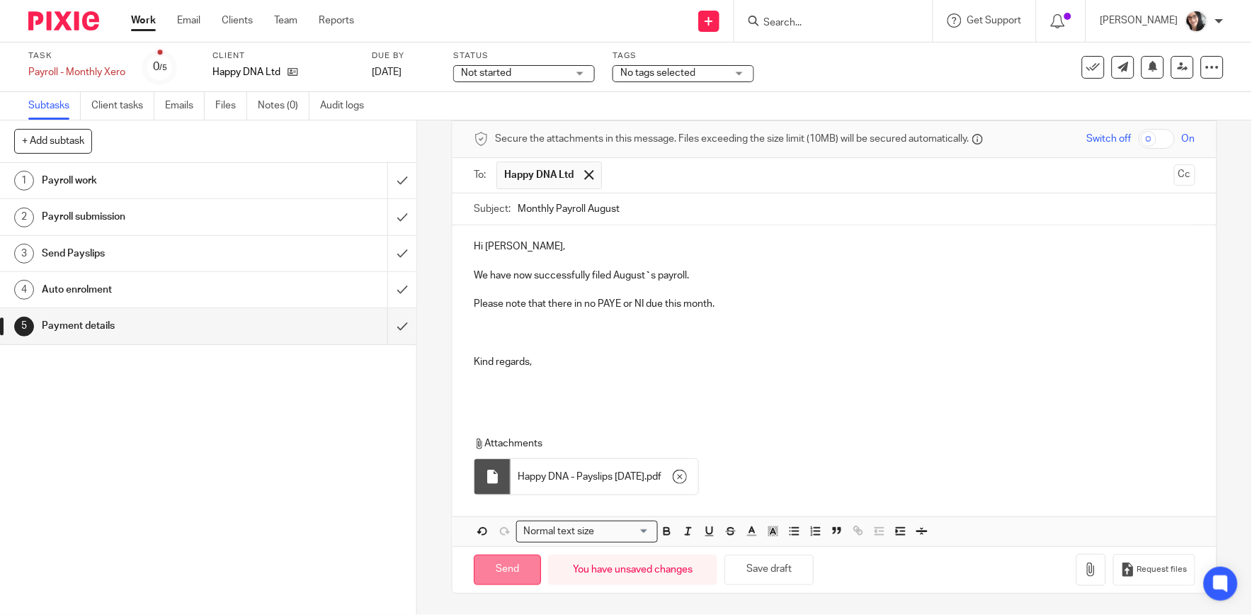
click at [504, 570] on input "Send" at bounding box center [507, 570] width 67 height 30
type input "Sent"
